Goal: Use online tool/utility: Utilize a website feature to perform a specific function

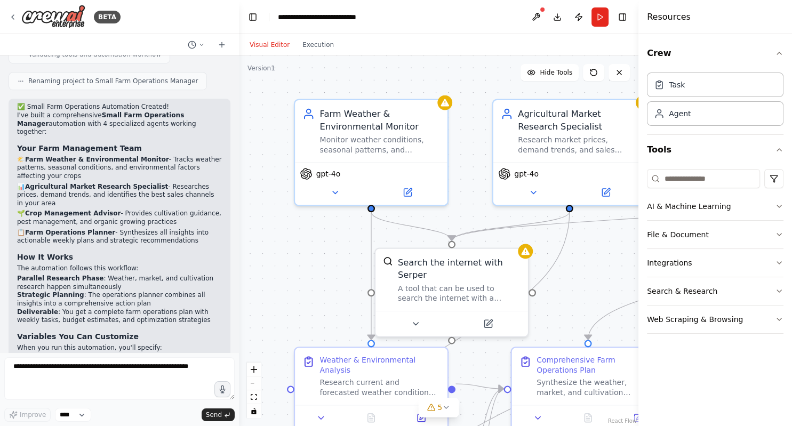
scroll to position [893, 0]
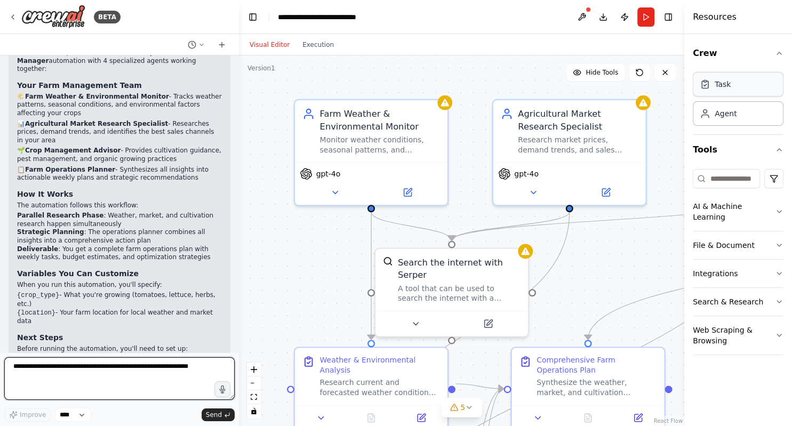
drag, startPoint x: 641, startPoint y: 67, endPoint x: 719, endPoint y: 83, distance: 79.5
click at [719, 83] on div "Resources Crew Task Agent Tools AI & Machine Learning File & Document Integrati…" at bounding box center [739, 213] width 108 height 426
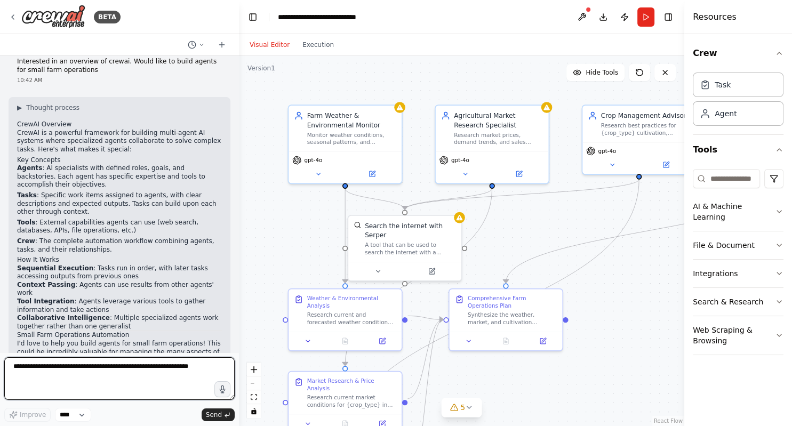
scroll to position [0, 0]
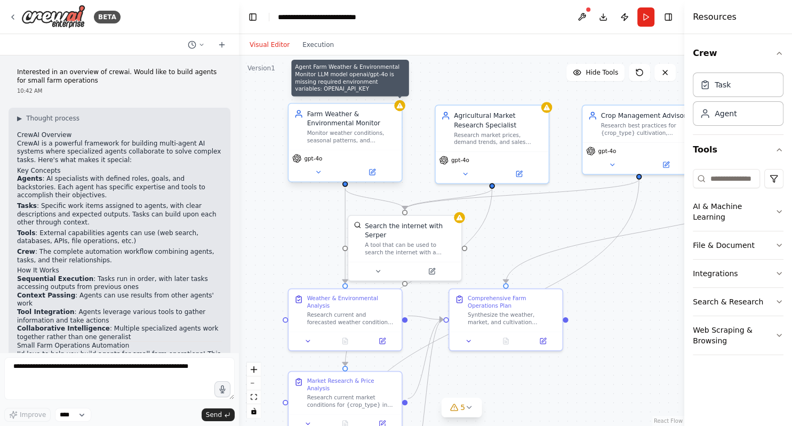
click at [400, 110] on div at bounding box center [399, 105] width 11 height 11
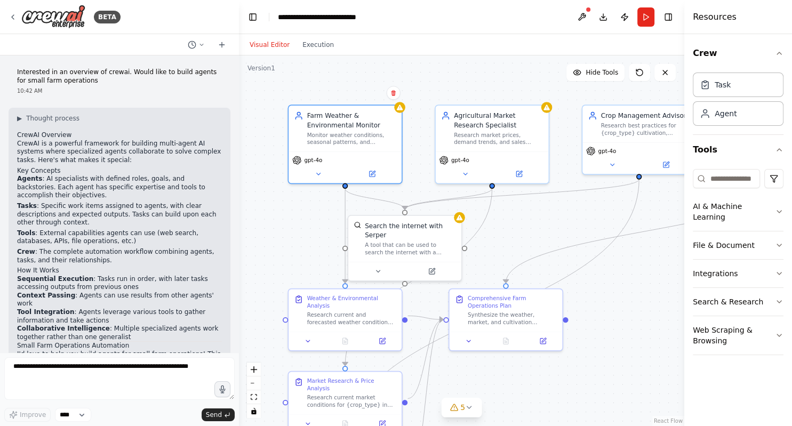
click at [464, 92] on div ".deletable-edge-delete-btn { width: 20px; height: 20px; border: 0px solid #ffff…" at bounding box center [462, 240] width 446 height 371
click at [332, 98] on div ".deletable-edge-delete-btn { width: 20px; height: 20px; border: 0px solid #ffff…" at bounding box center [462, 240] width 446 height 371
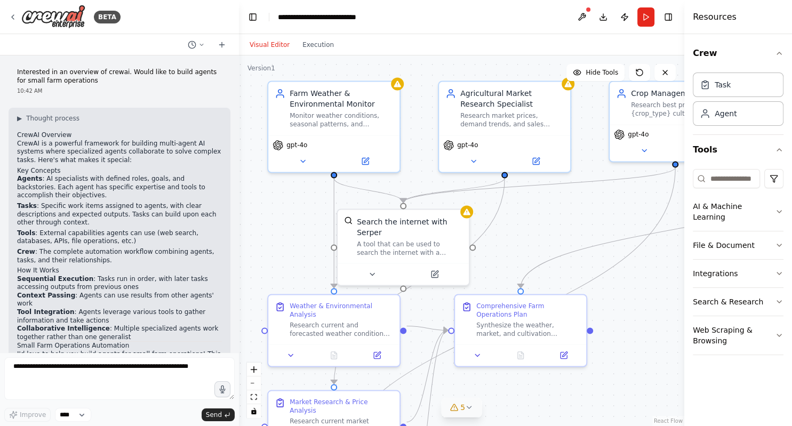
click at [471, 411] on icon at bounding box center [469, 407] width 9 height 9
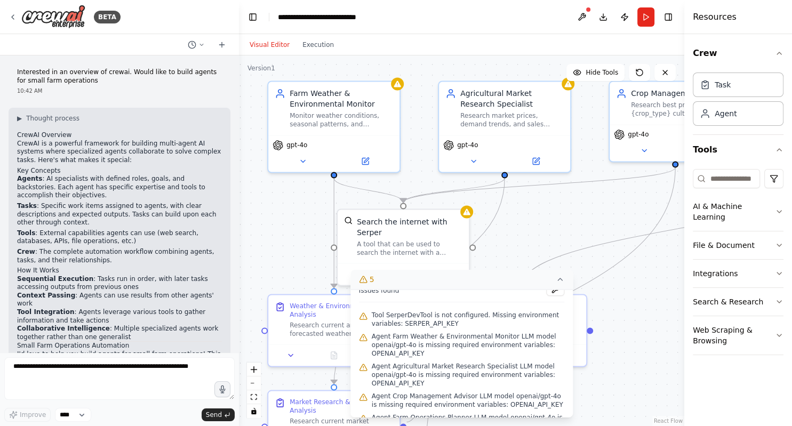
scroll to position [12, 0]
click at [574, 222] on div ".deletable-edge-delete-btn { width: 20px; height: 20px; border: 0px solid #ffff…" at bounding box center [462, 240] width 446 height 371
click at [539, 225] on div ".deletable-edge-delete-btn { width: 20px; height: 20px; border: 0px solid #ffff…" at bounding box center [462, 240] width 446 height 371
click at [559, 278] on icon at bounding box center [560, 279] width 9 height 9
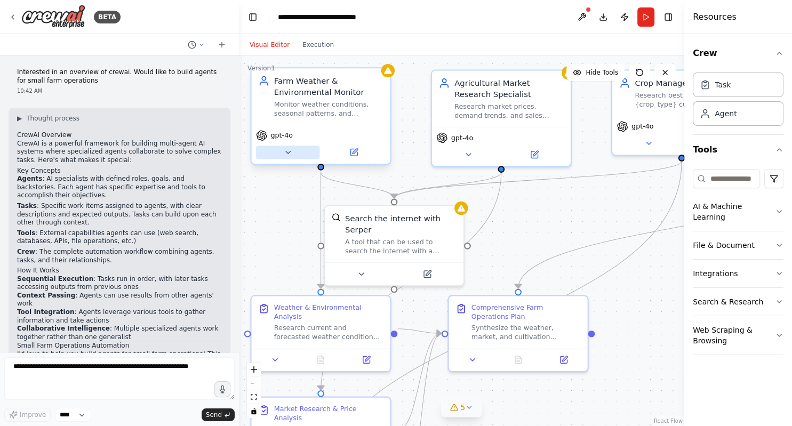
click at [289, 150] on icon at bounding box center [287, 152] width 9 height 9
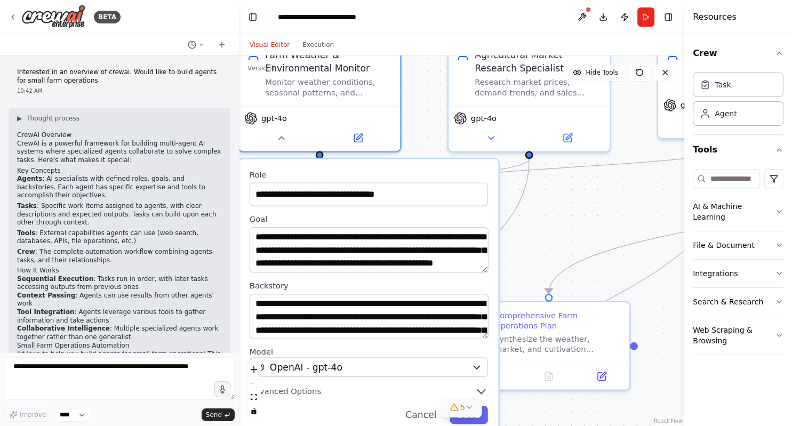
click at [591, 211] on div ".deletable-edge-delete-btn { width: 20px; height: 20px; border: 0px solid #ffff…" at bounding box center [462, 240] width 446 height 371
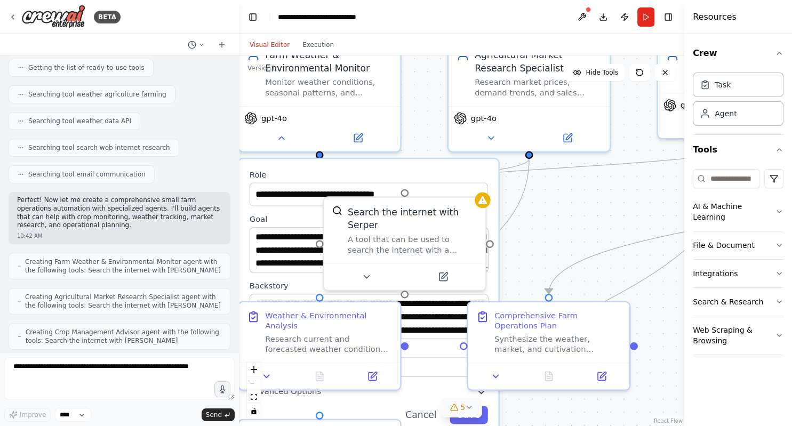
scroll to position [346, 0]
click at [778, 208] on icon "button" at bounding box center [779, 212] width 9 height 9
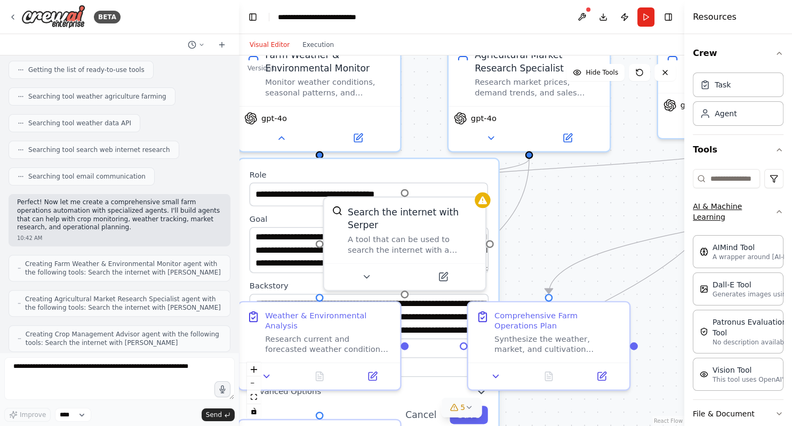
click at [778, 208] on icon "button" at bounding box center [779, 212] width 9 height 9
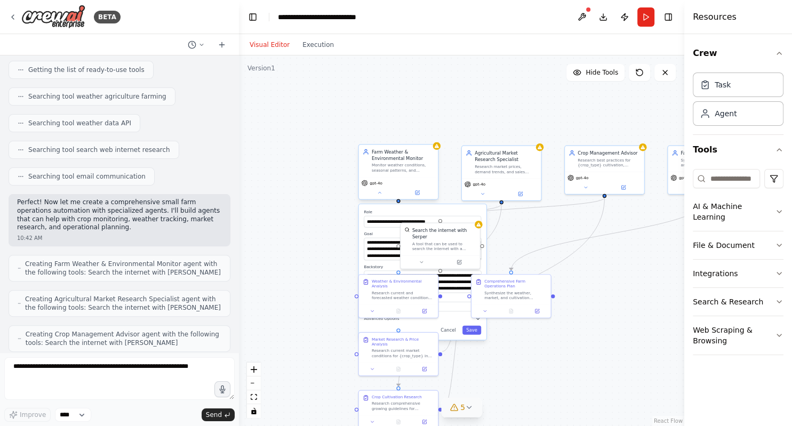
click at [392, 157] on div "Farm Weather & Environmental Monitor" at bounding box center [403, 155] width 62 height 13
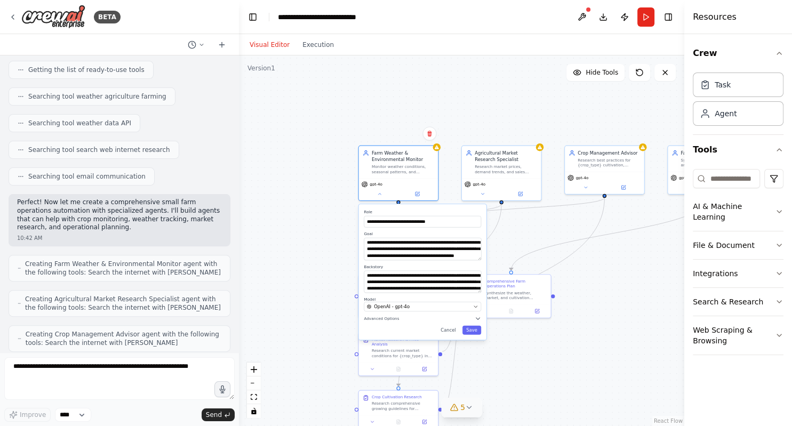
click at [368, 118] on div ".deletable-edge-delete-btn { width: 20px; height: 20px; border: 0px solid #ffff…" at bounding box center [462, 240] width 446 height 371
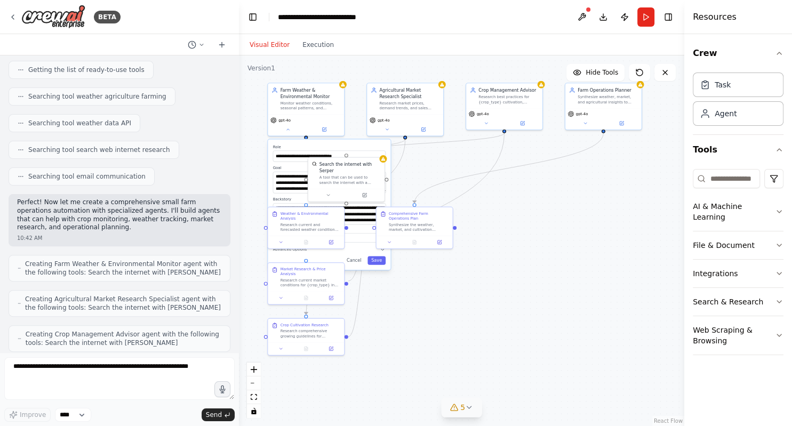
drag, startPoint x: 510, startPoint y: 302, endPoint x: 498, endPoint y: 321, distance: 22.7
click at [498, 321] on div ".deletable-edge-delete-btn { width: 20px; height: 20px; border: 0px solid #ffff…" at bounding box center [462, 240] width 446 height 371
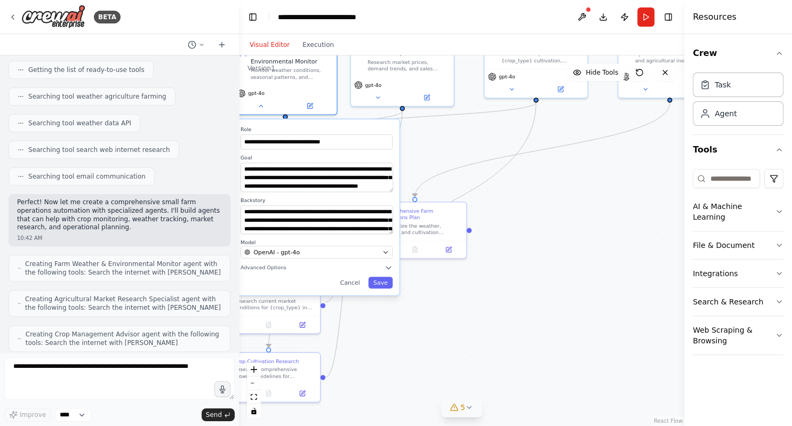
drag, startPoint x: 378, startPoint y: 170, endPoint x: 392, endPoint y: 176, distance: 15.3
click at [392, 176] on div "**********" at bounding box center [316, 208] width 165 height 176
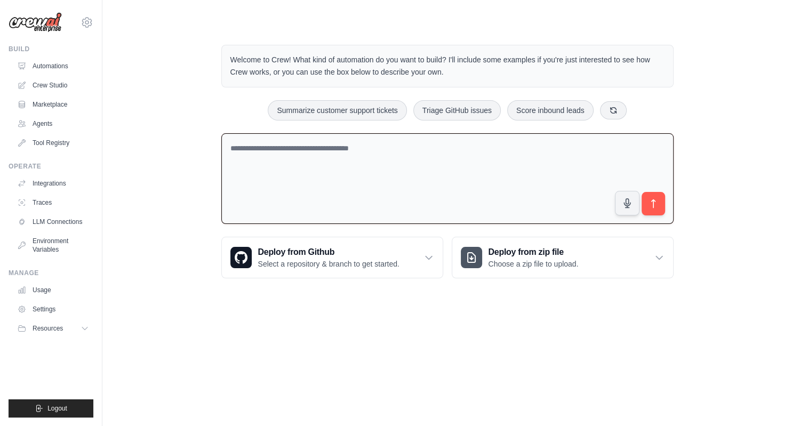
click at [287, 155] on textarea at bounding box center [447, 178] width 453 height 91
click at [427, 256] on icon at bounding box center [429, 257] width 11 height 11
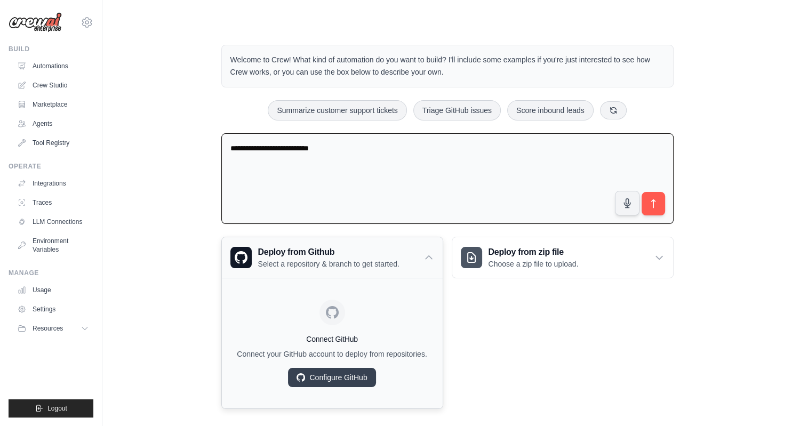
click at [427, 256] on icon at bounding box center [429, 257] width 11 height 11
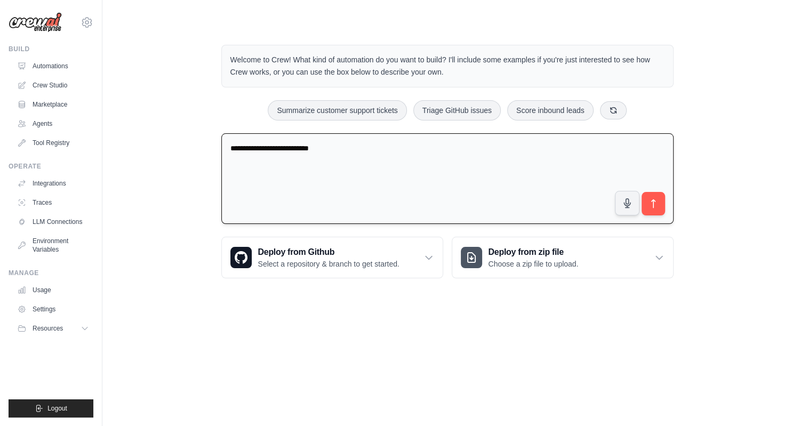
click at [328, 144] on textarea "**********" at bounding box center [447, 178] width 453 height 91
type textarea "**********"
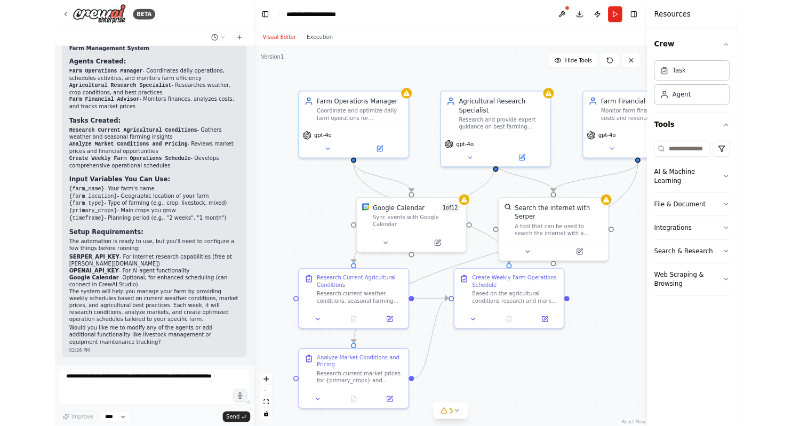
scroll to position [708, 0]
